Goal: Task Accomplishment & Management: Use online tool/utility

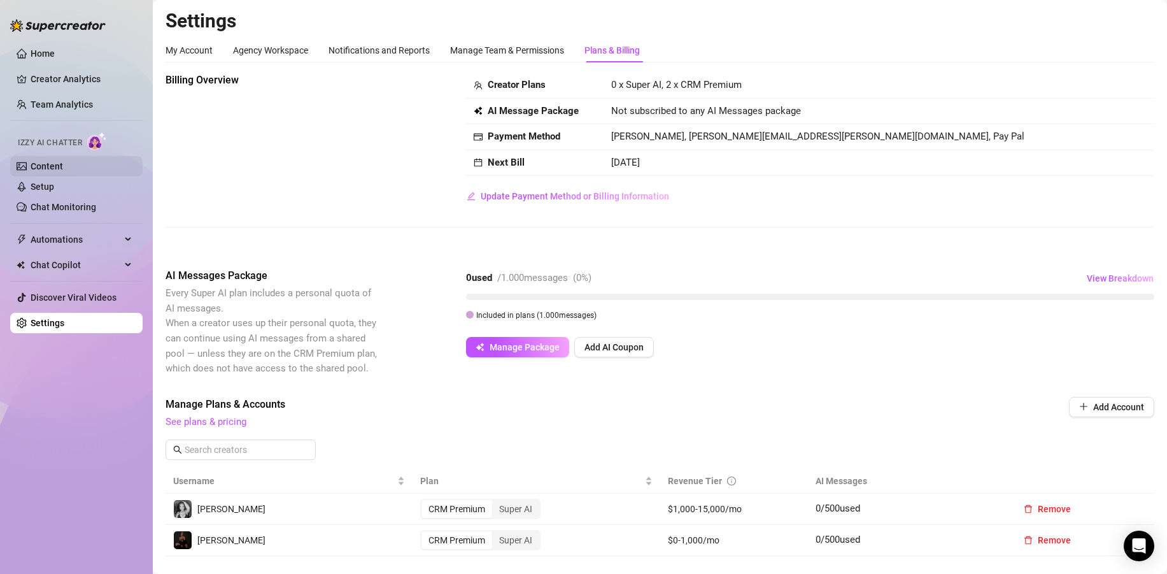
click at [56, 161] on link "Content" at bounding box center [47, 166] width 32 height 10
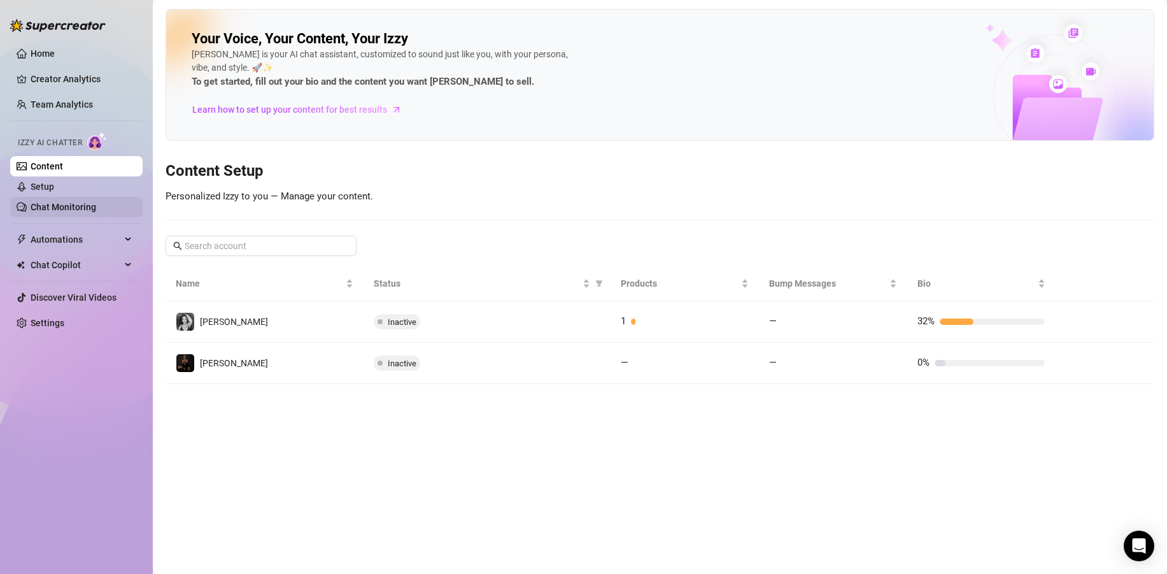
click at [96, 202] on link "Chat Monitoring" at bounding box center [64, 207] width 66 height 10
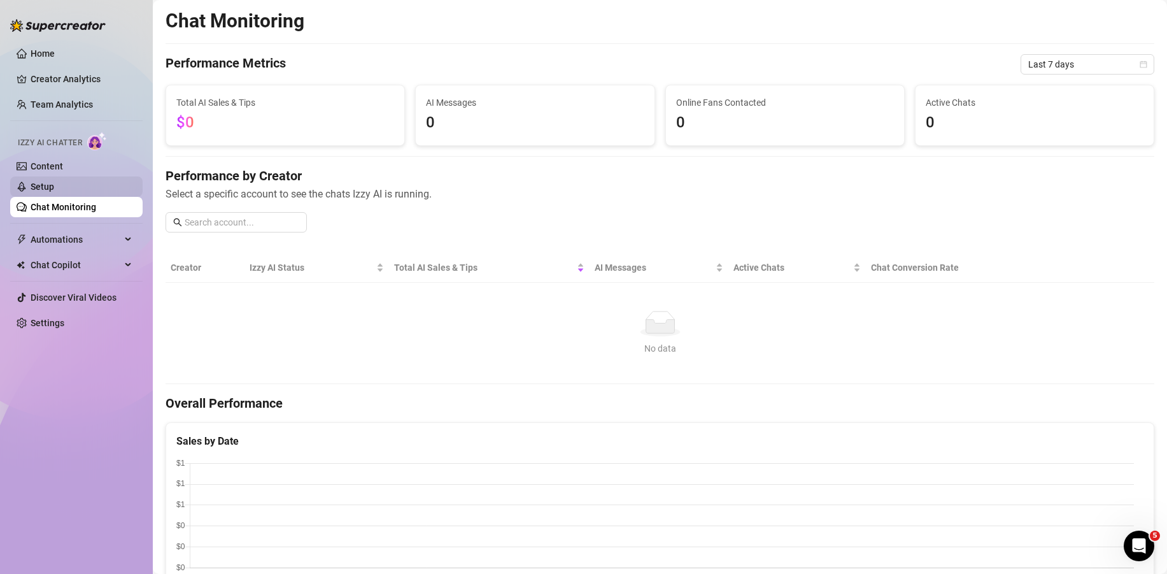
click at [54, 188] on link "Setup" at bounding box center [43, 186] width 24 height 10
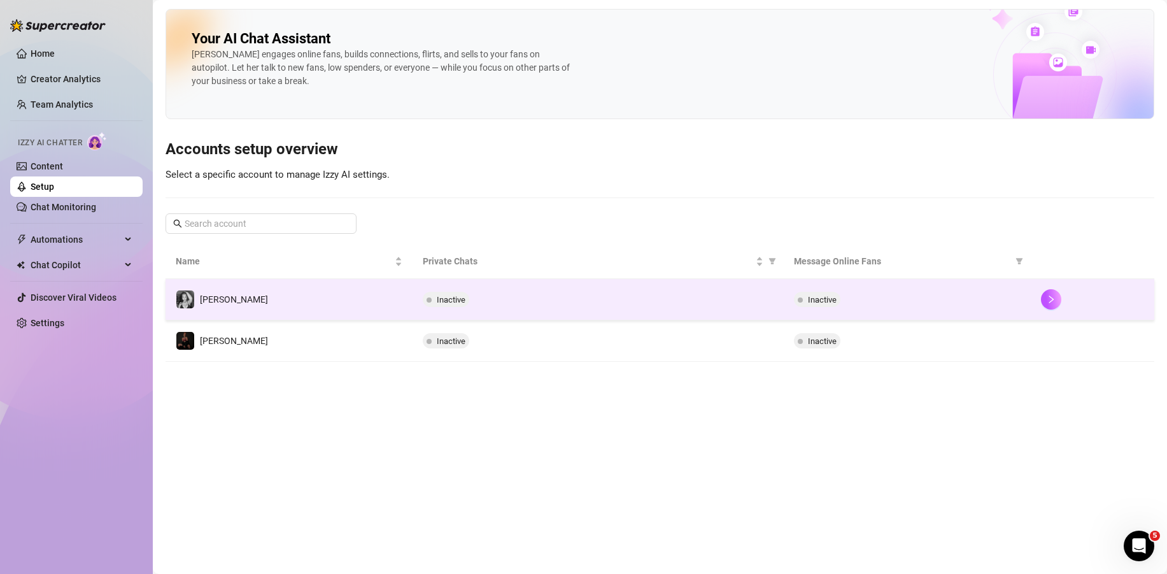
click at [704, 300] on div "Inactive" at bounding box center [598, 299] width 350 height 15
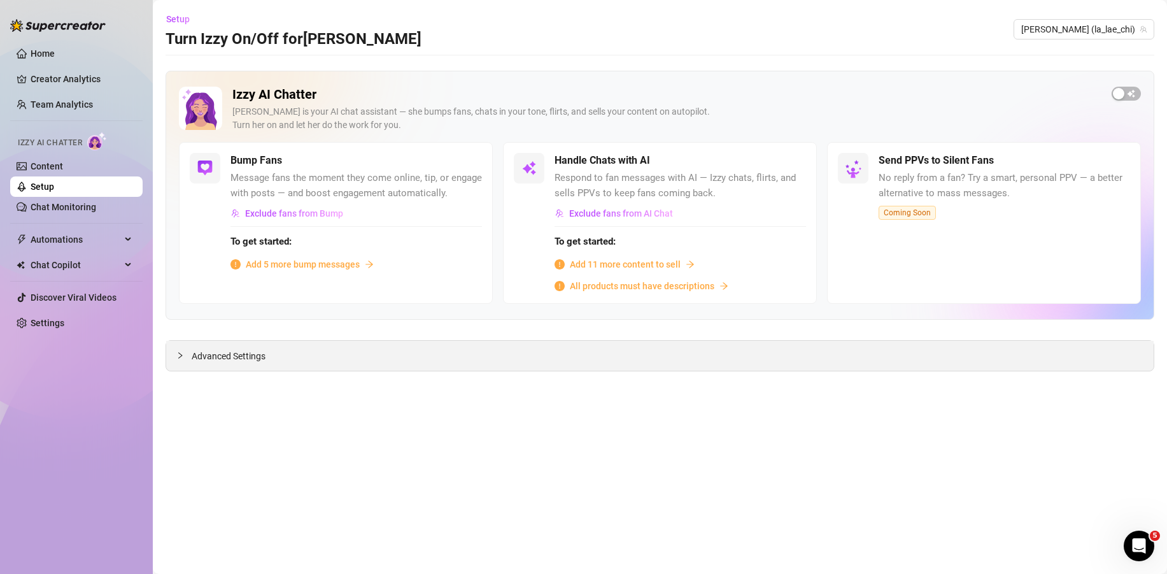
click at [251, 356] on span "Advanced Settings" at bounding box center [229, 356] width 74 height 14
